Goal: Communication & Community: Answer question/provide support

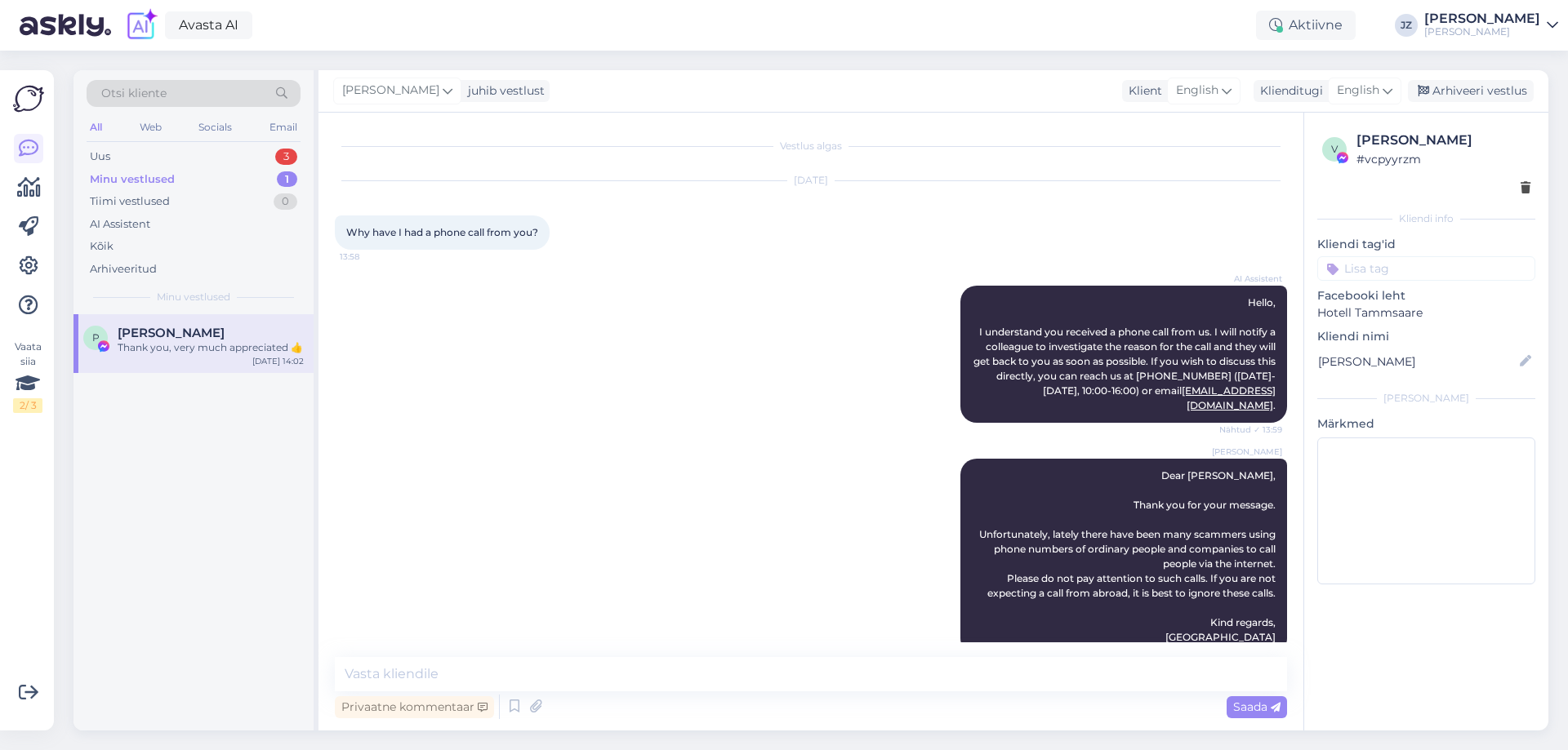
scroll to position [86, 0]
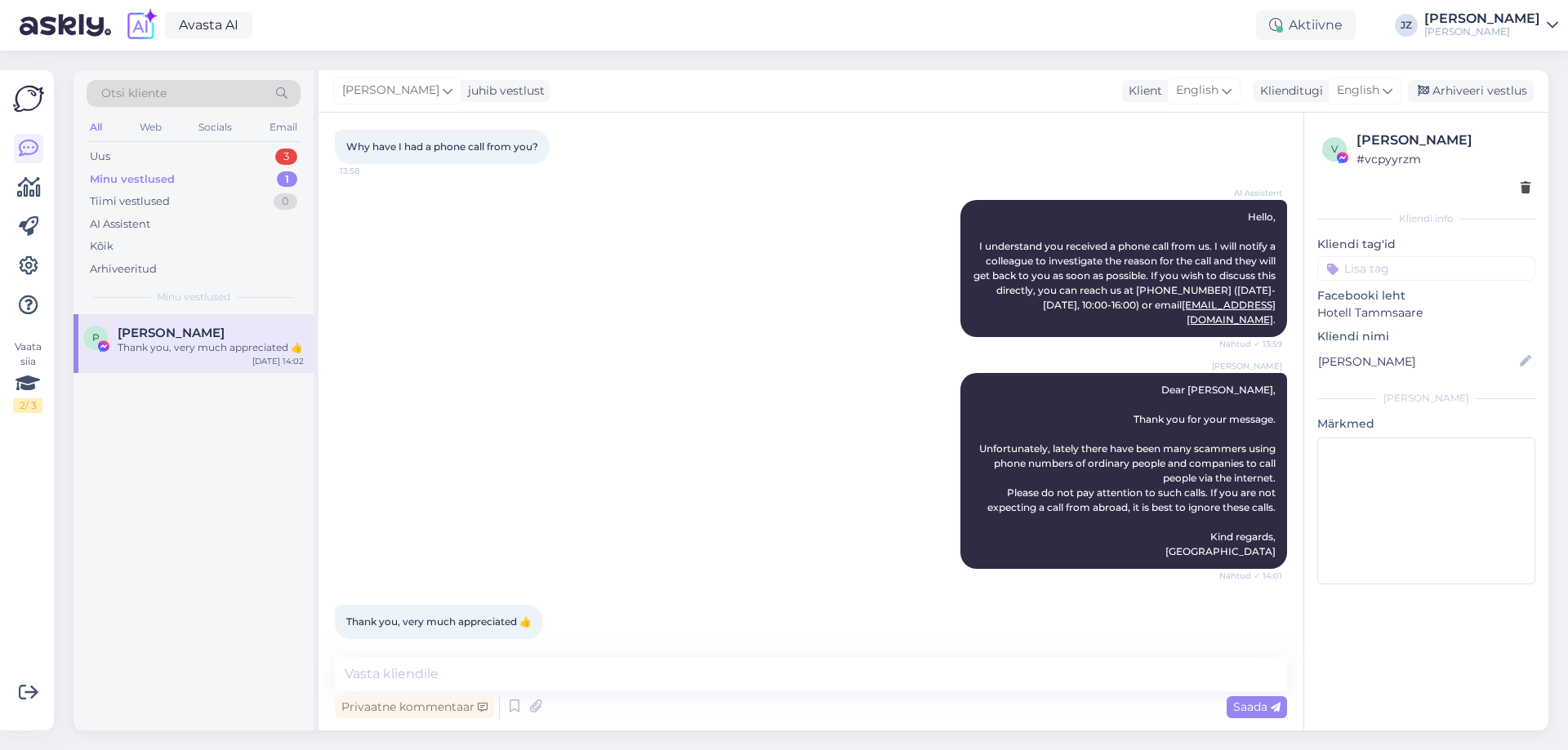
click at [111, 181] on div "Minu vestlused" at bounding box center [132, 179] width 85 height 16
click at [118, 161] on div "Uus 3" at bounding box center [194, 157] width 214 height 23
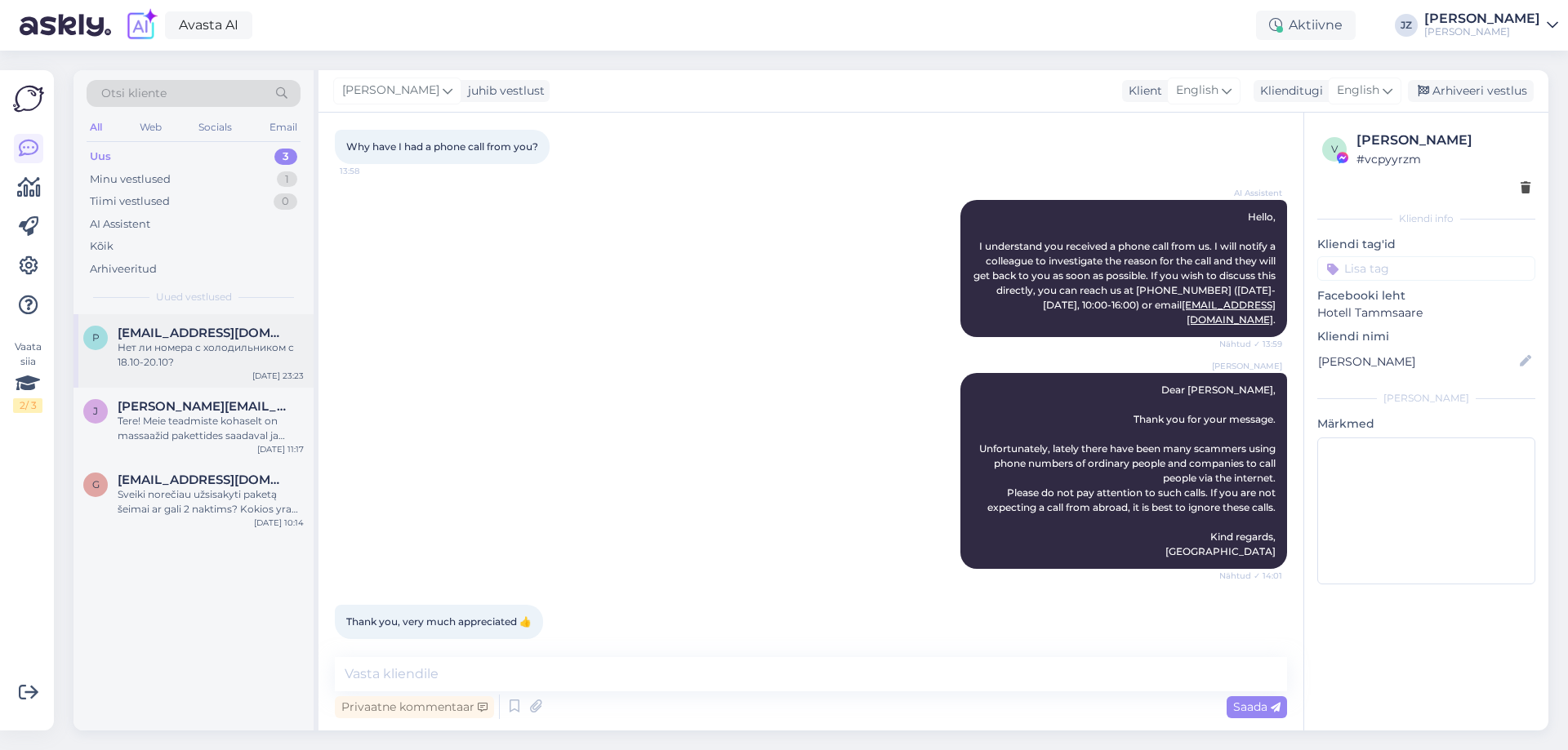
click at [219, 336] on span "[EMAIL_ADDRESS][DOMAIN_NAME]" at bounding box center [202, 333] width 170 height 15
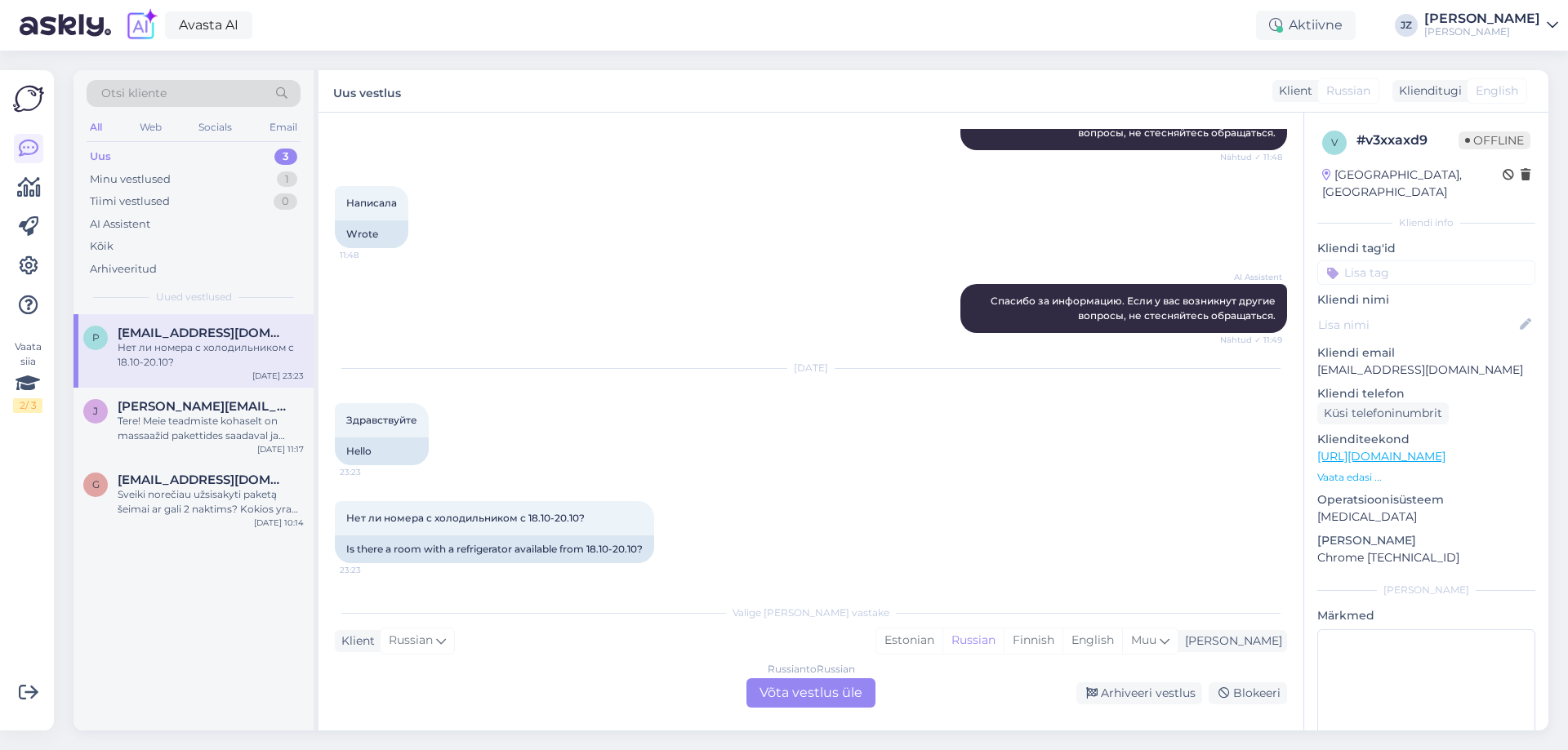
click at [853, 688] on div "Russian to Russian Võta vestlus üle" at bounding box center [811, 692] width 129 height 29
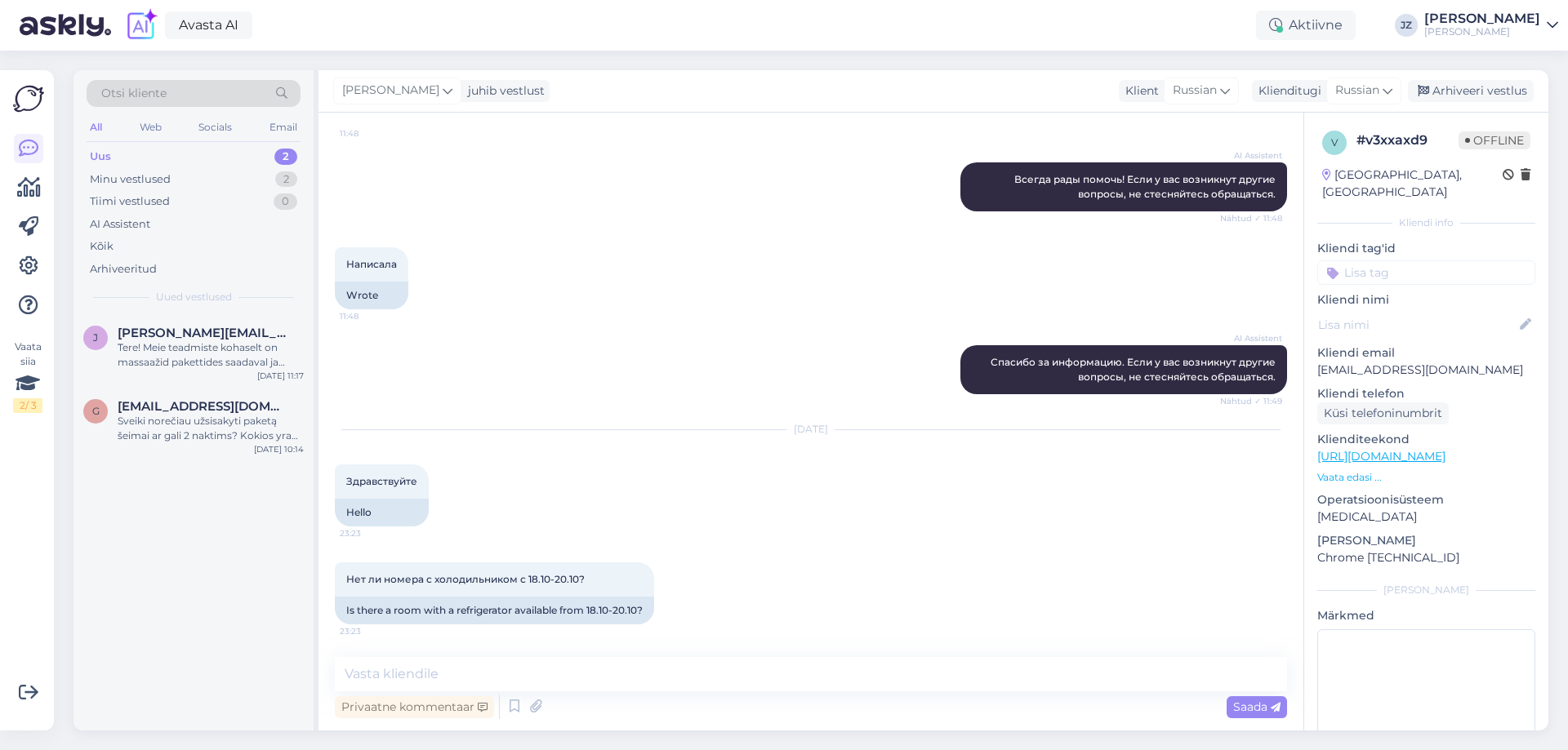
click at [706, 626] on div "Нет ли номера с холодильником с 18.10-20.10? 23:23 Is there a room with a refri…" at bounding box center [810, 593] width 952 height 98
click at [665, 587] on button at bounding box center [663, 593] width 9 height 15
drag, startPoint x: 843, startPoint y: 628, endPoint x: 767, endPoint y: 601, distance: 80.7
click at [843, 627] on div "Нет ли номера с холодильником с 18.10-20.10? 23:23 Is there a room with a refri…" at bounding box center [810, 593] width 952 height 98
click at [200, 339] on span "[PERSON_NAME][EMAIL_ADDRESS][DOMAIN_NAME]" at bounding box center [202, 333] width 170 height 15
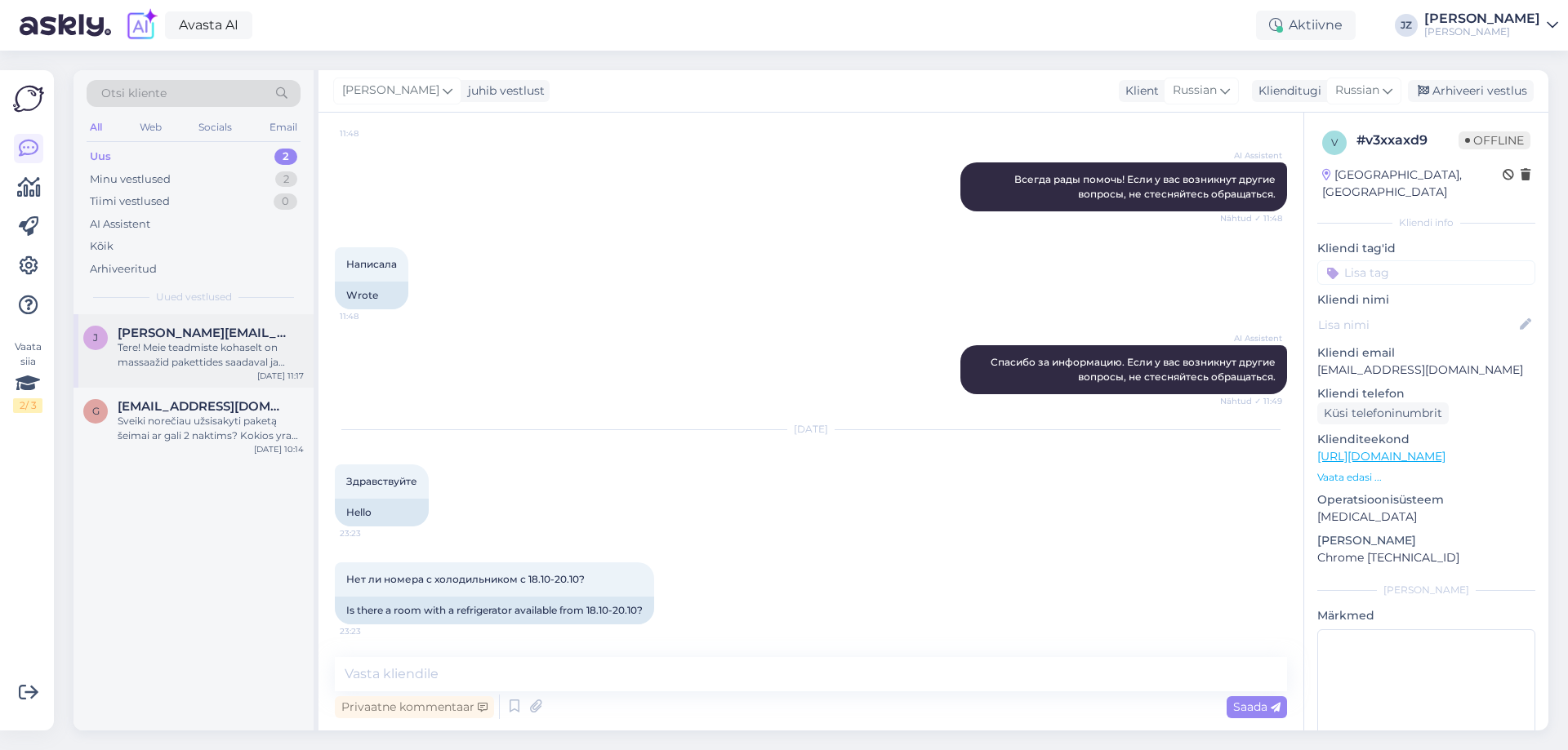
scroll to position [20, 0]
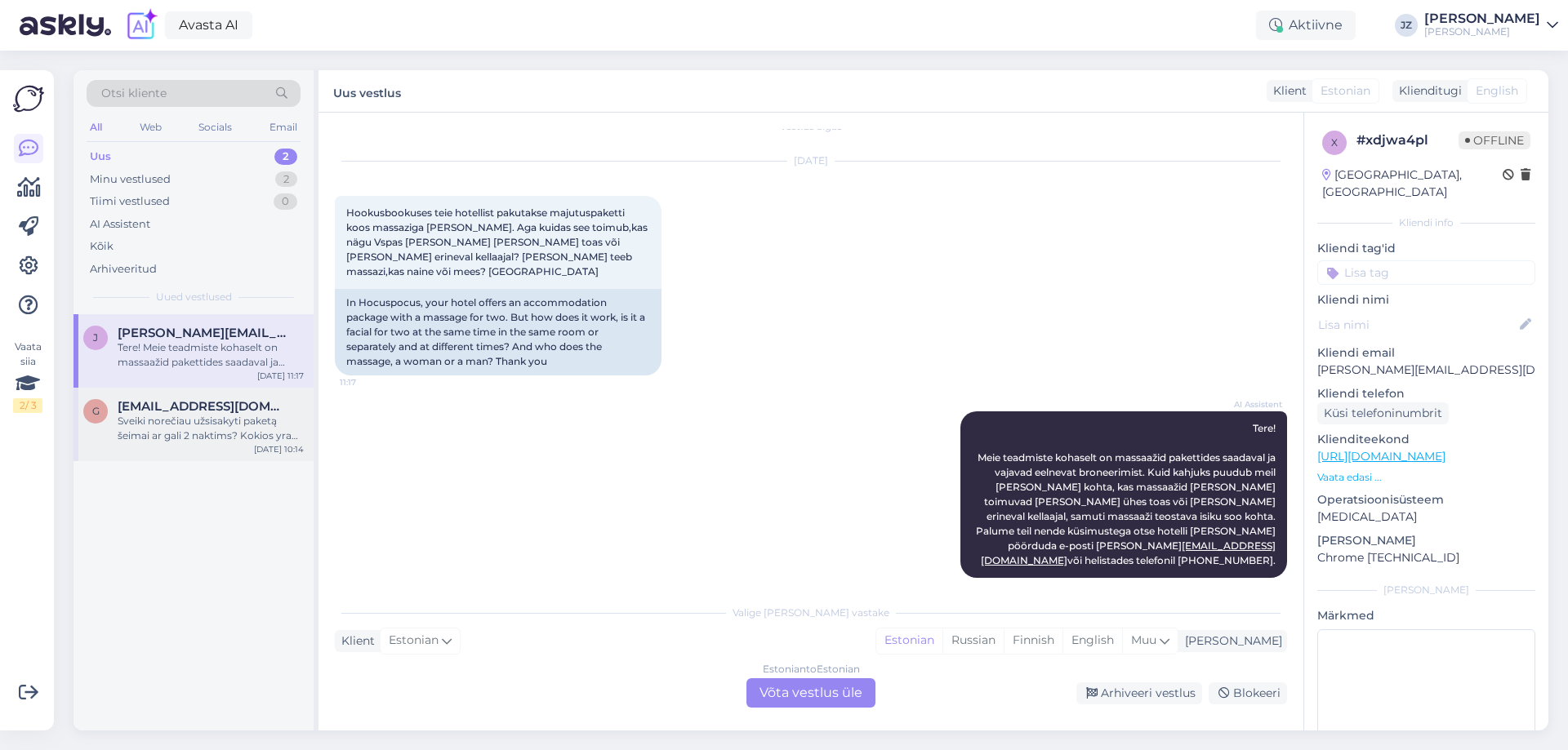
click at [144, 420] on div "Sveiki norečiau užsisakyti paketą šeimai ar gali 2 naktims? Kokios yra datos sp…" at bounding box center [210, 428] width 186 height 29
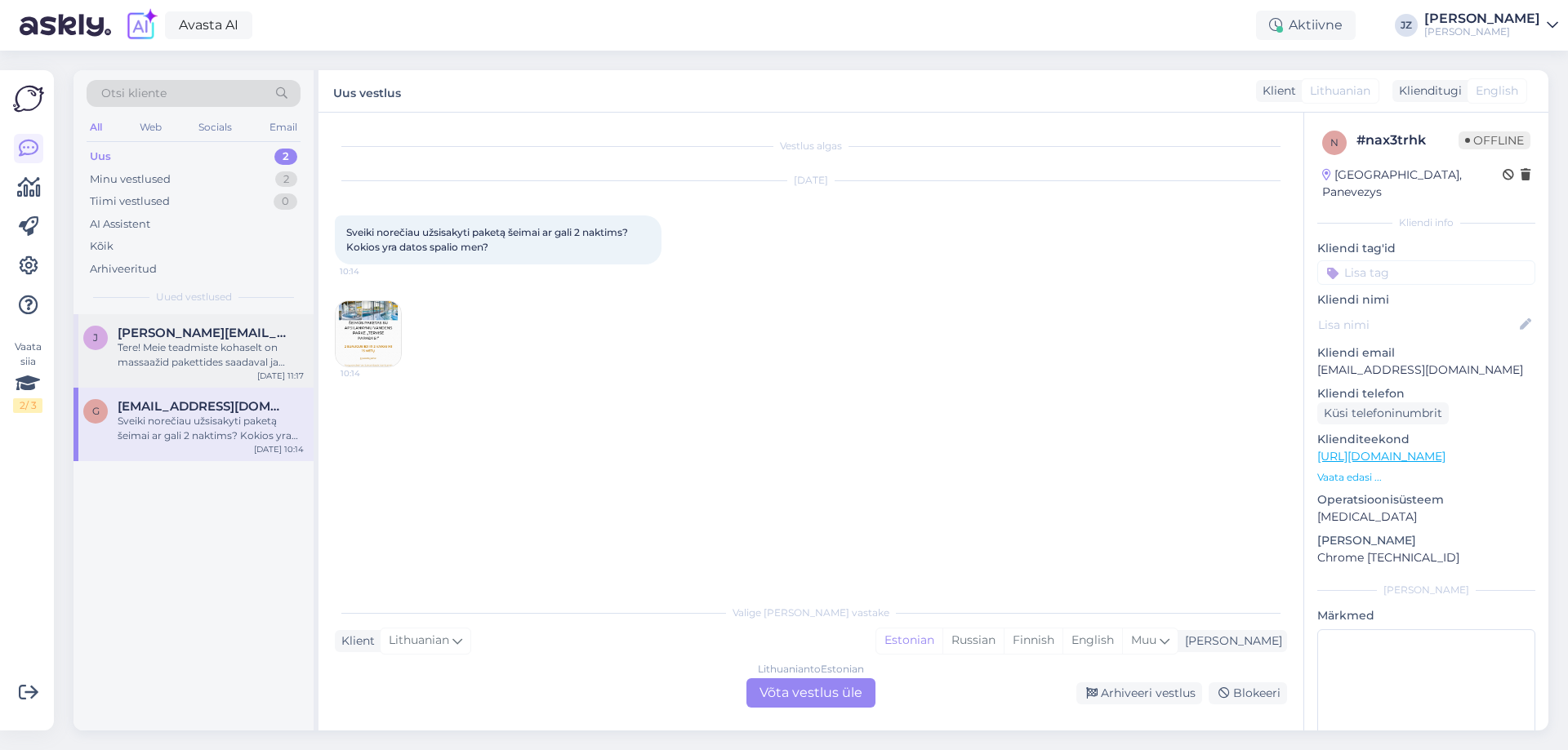
click at [129, 345] on div "Tere! Meie teadmiste kohaselt on massaažid pakettides saadaval ja vajavad eelne…" at bounding box center [210, 354] width 186 height 29
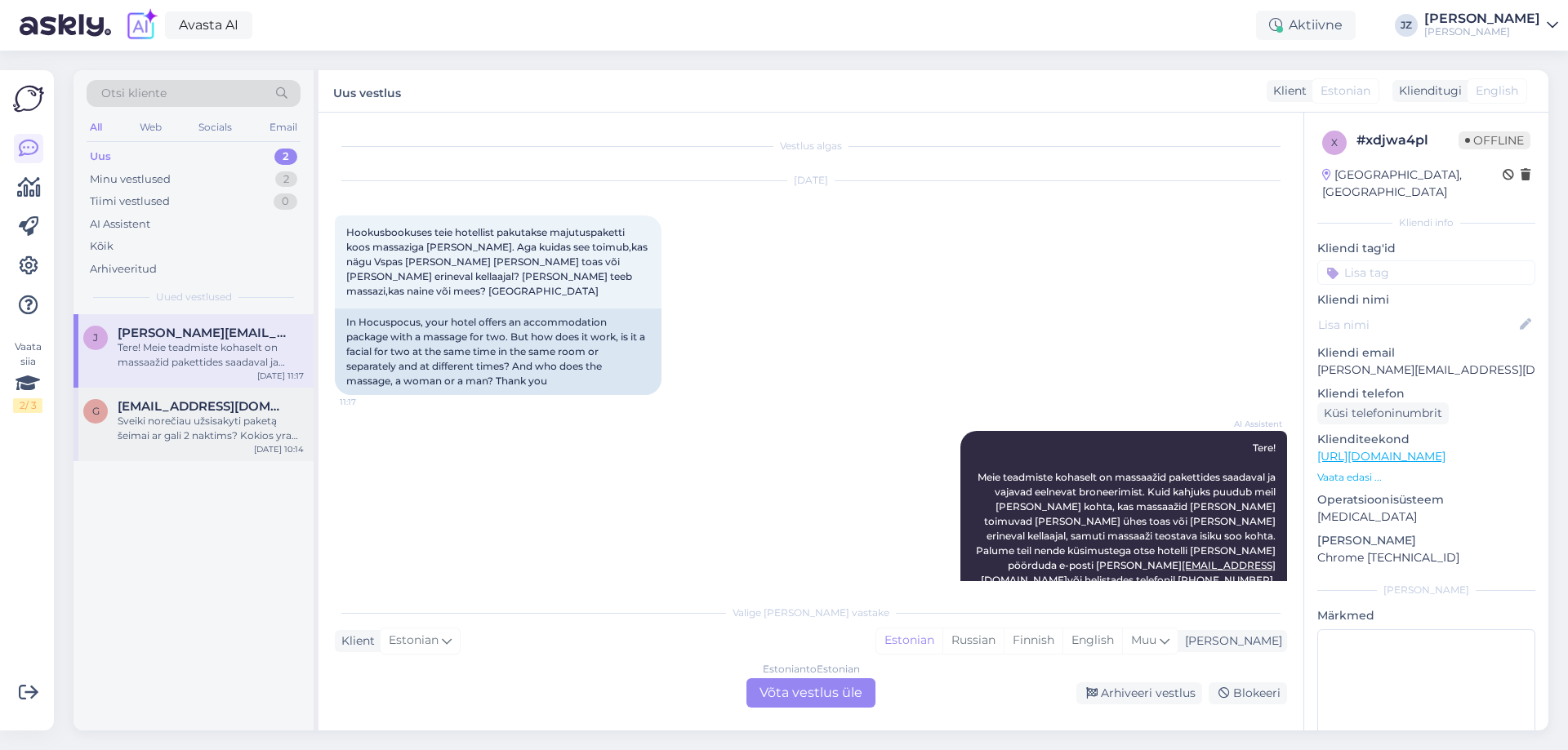
scroll to position [20, 0]
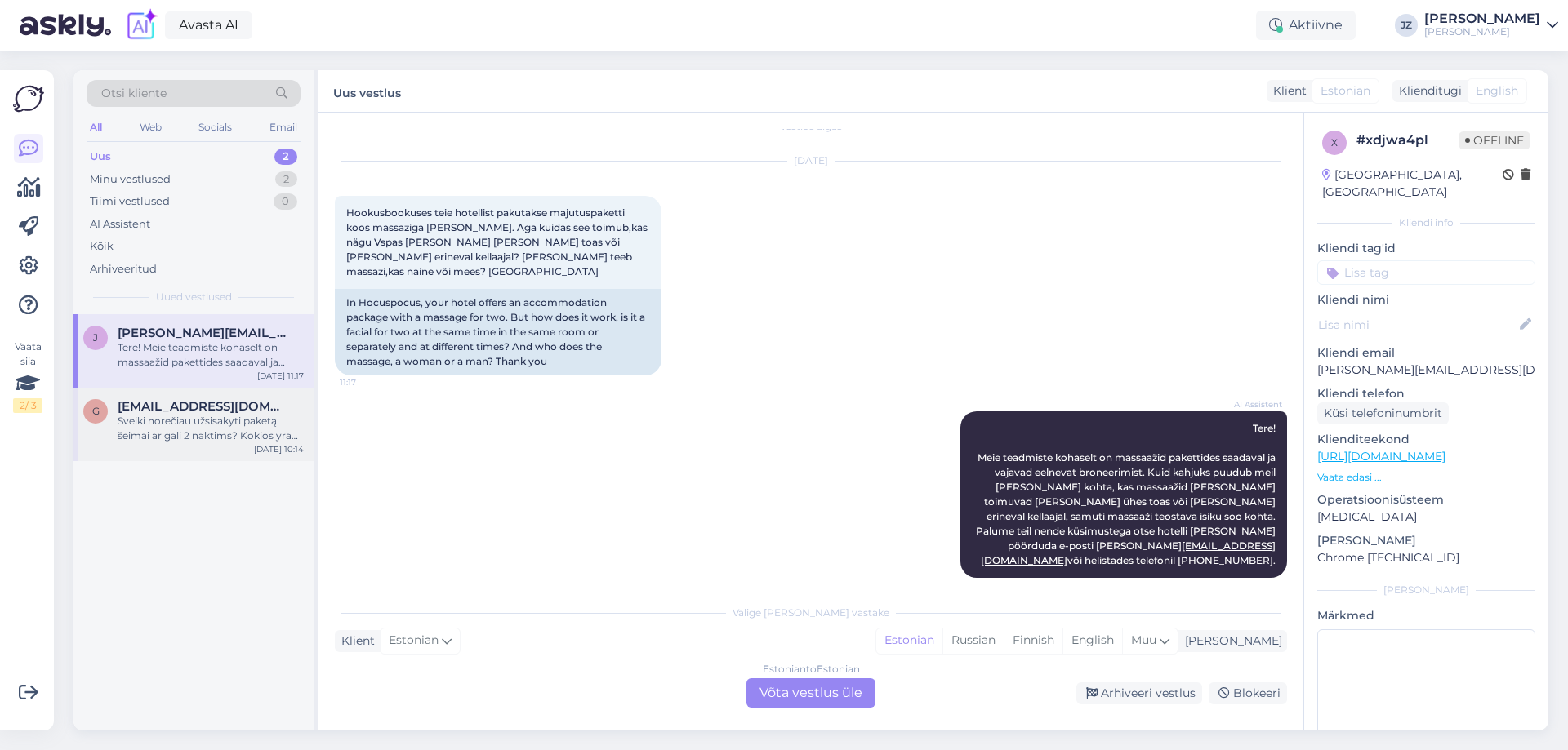
click at [181, 423] on div "Sveiki norečiau užsisakyti paketą šeimai ar gali 2 naktims? Kokios yra datos sp…" at bounding box center [210, 428] width 186 height 29
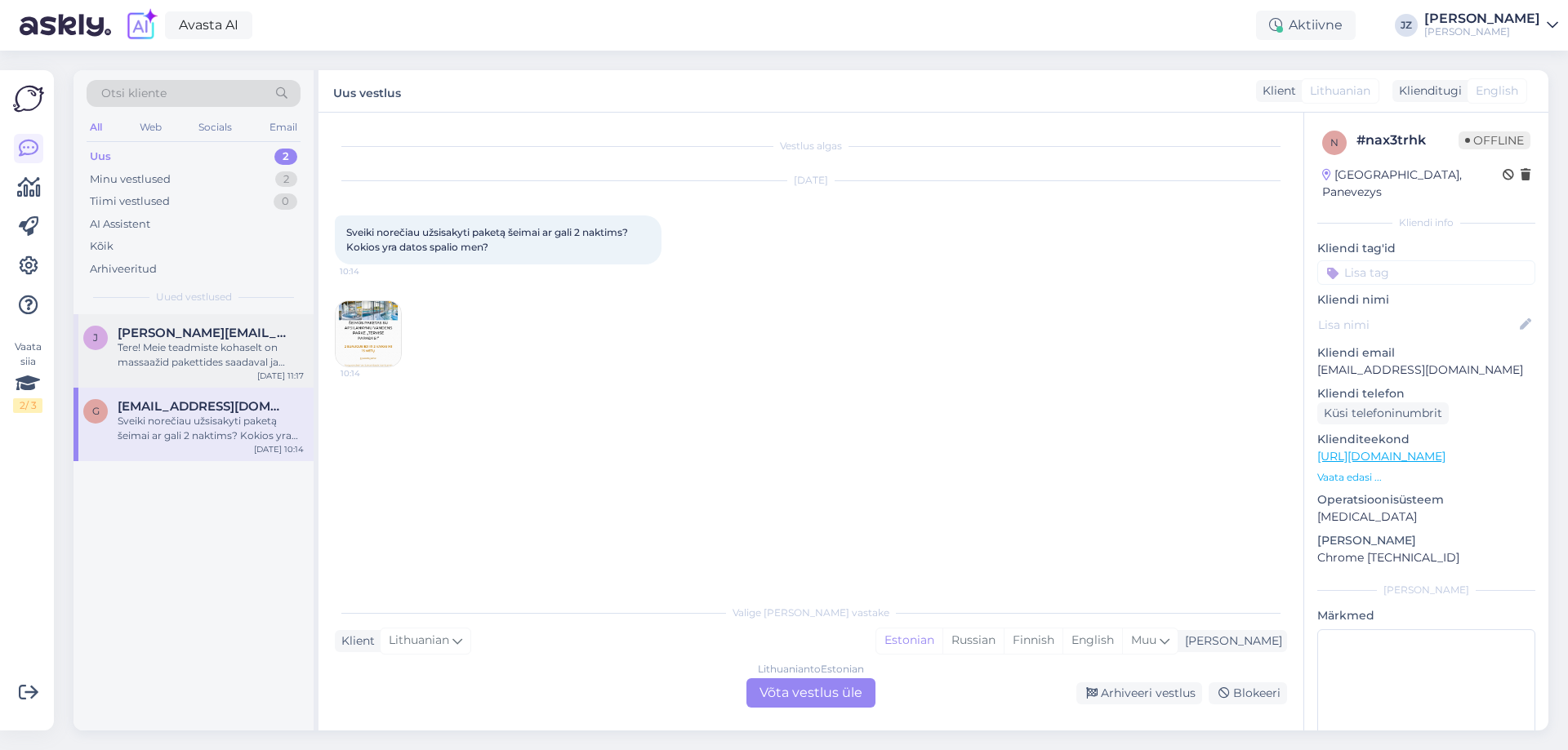
scroll to position [0, 0]
click at [189, 179] on div "Minu vestlused 2" at bounding box center [194, 179] width 214 height 23
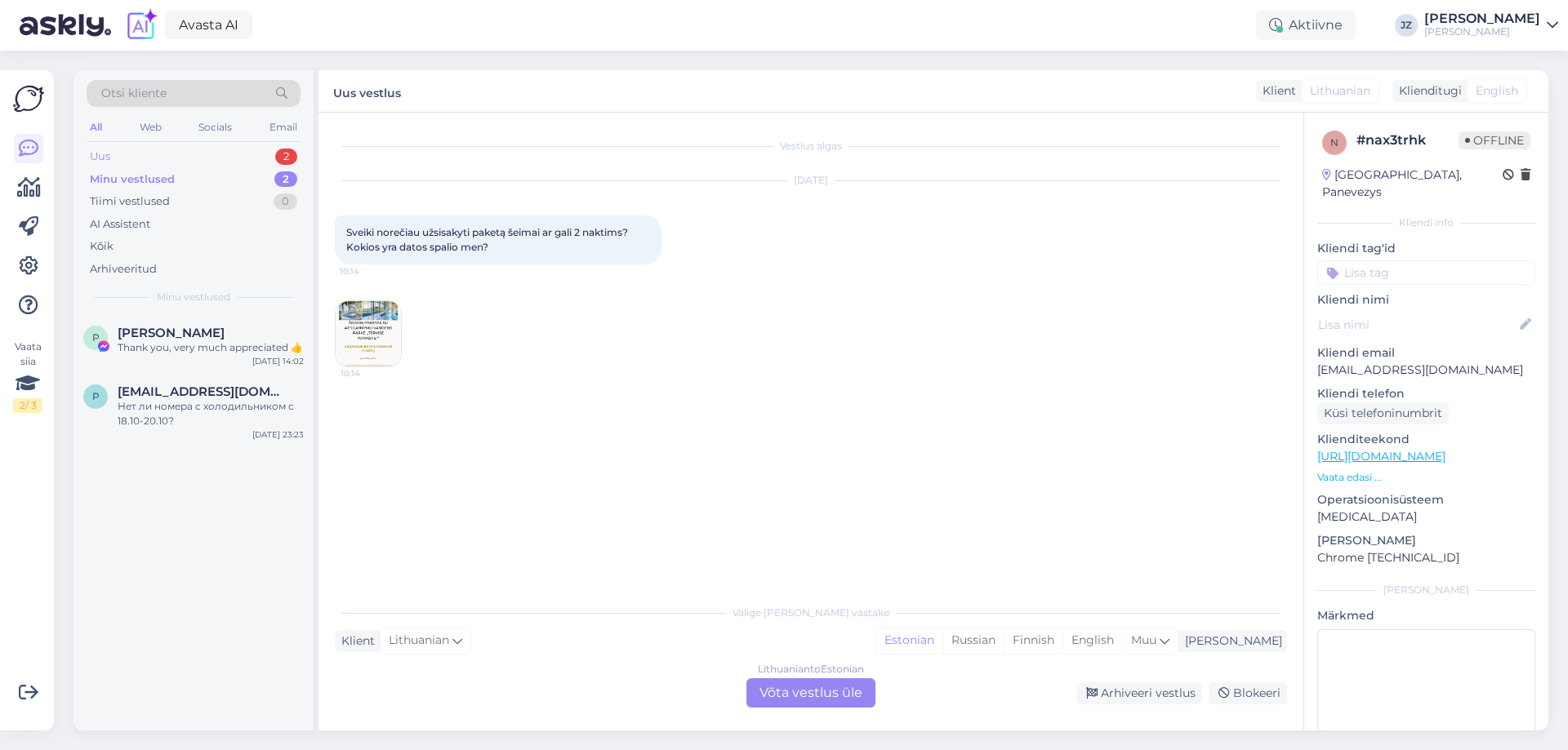
click at [160, 157] on div "Uus 2" at bounding box center [194, 157] width 214 height 23
